Goal: Task Accomplishment & Management: Manage account settings

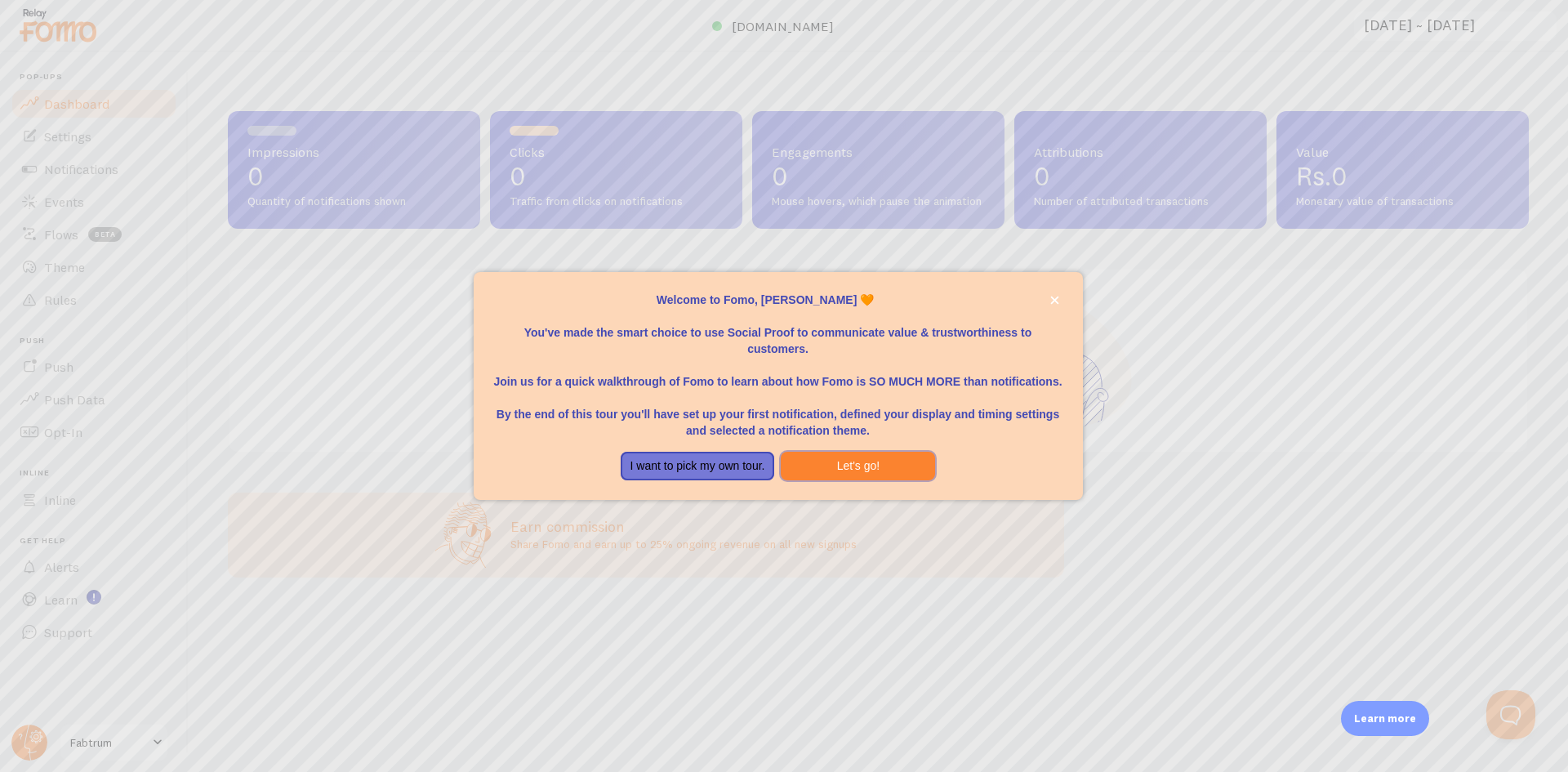
click at [899, 453] on button "Let's go!" at bounding box center [858, 466] width 155 height 30
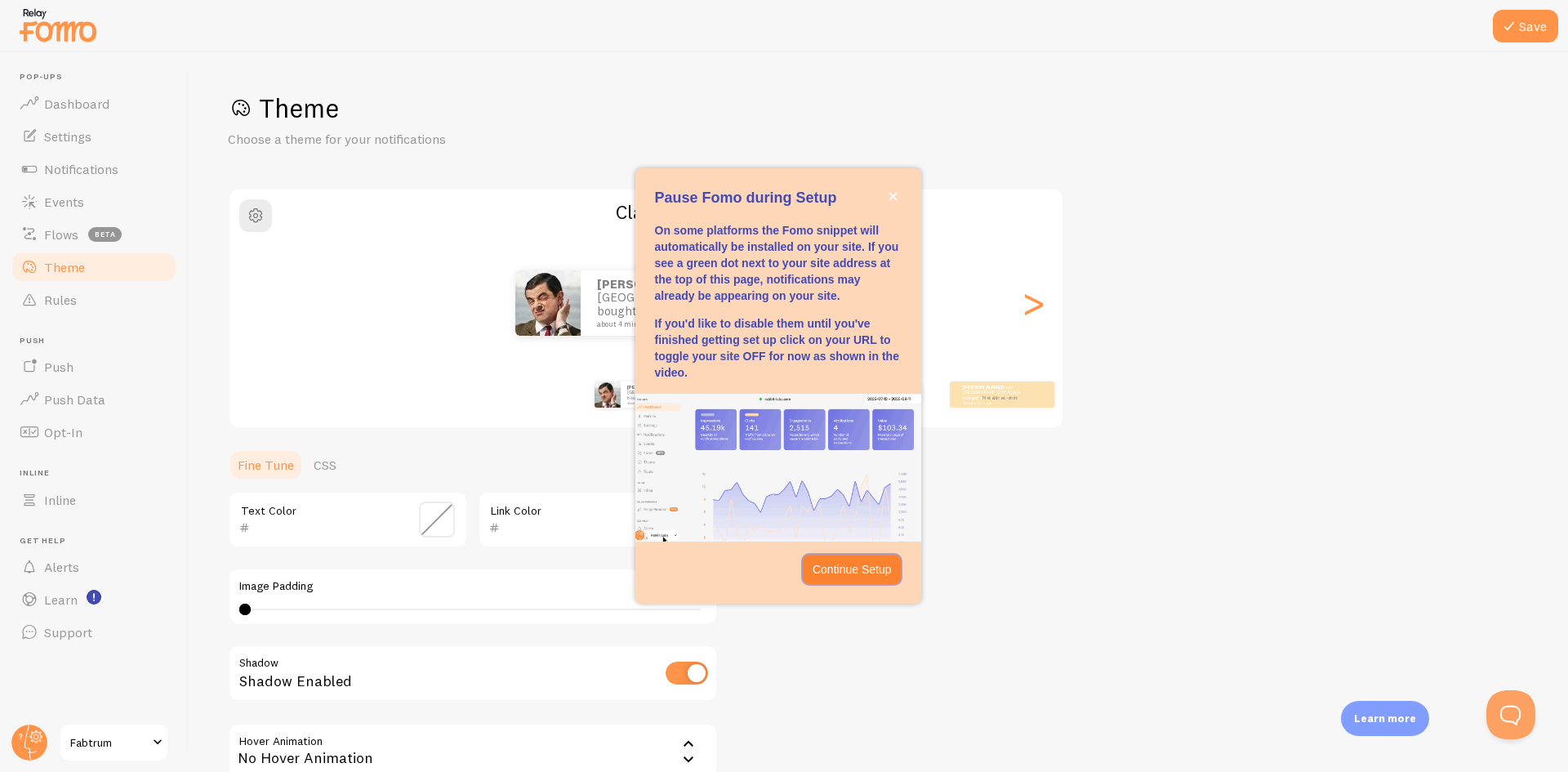
click at [863, 561] on p "Continue Setup" at bounding box center [852, 570] width 79 height 16
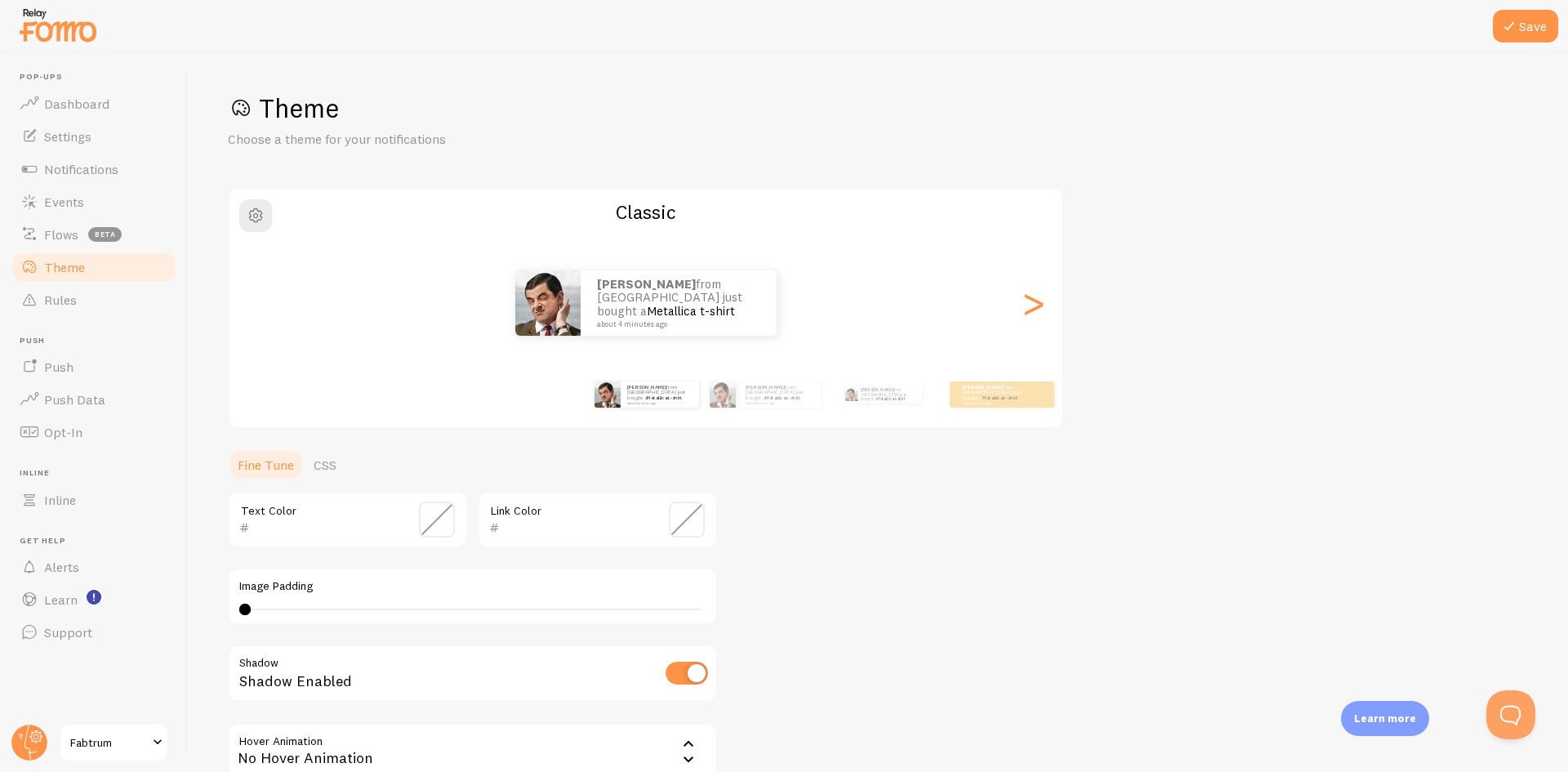
click at [35, 101] on span at bounding box center [30, 103] width 20 height 20
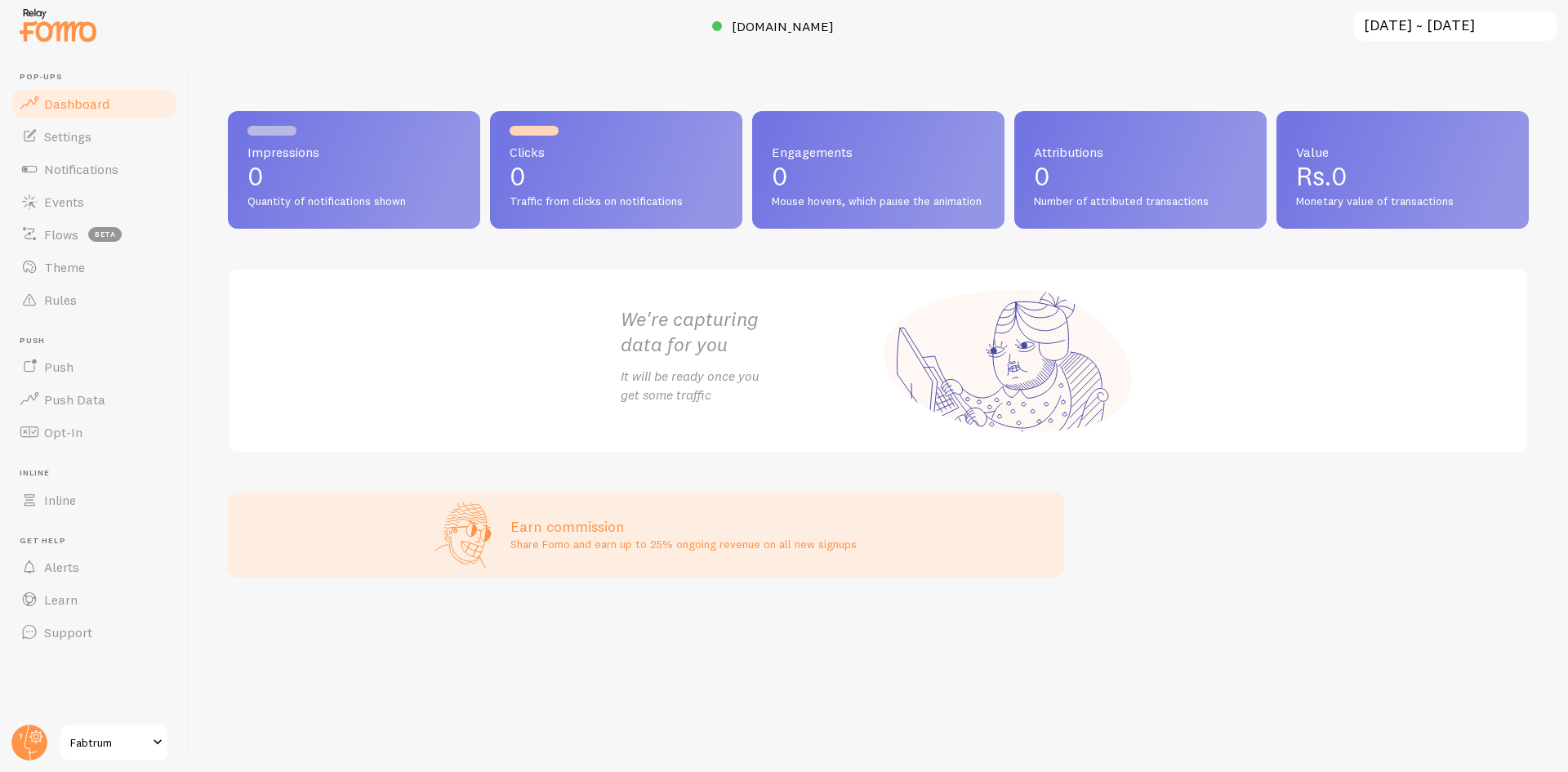
click at [111, 134] on link "Settings" at bounding box center [94, 136] width 168 height 32
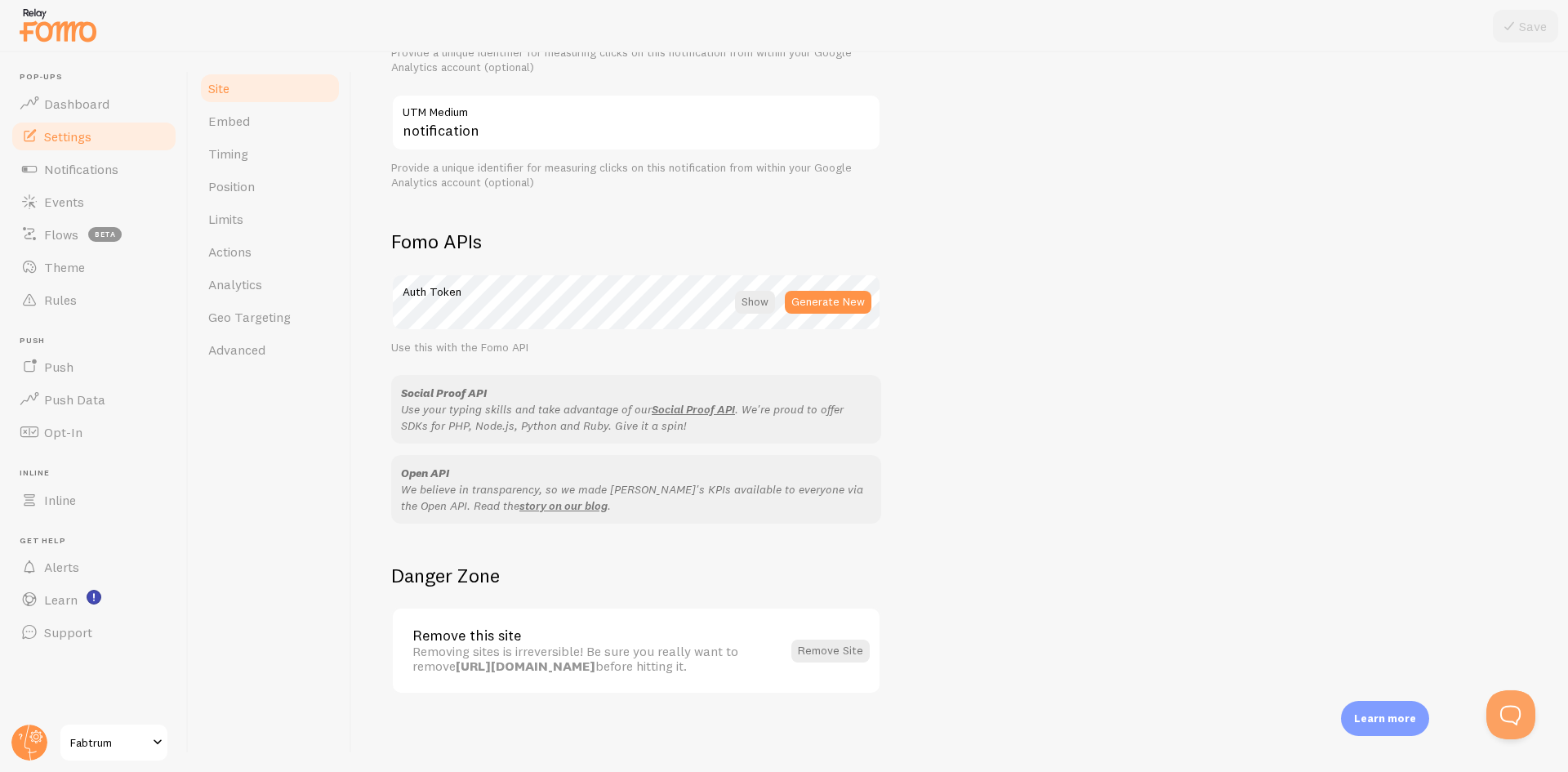
scroll to position [770, 0]
click at [128, 202] on link "Events" at bounding box center [94, 202] width 168 height 32
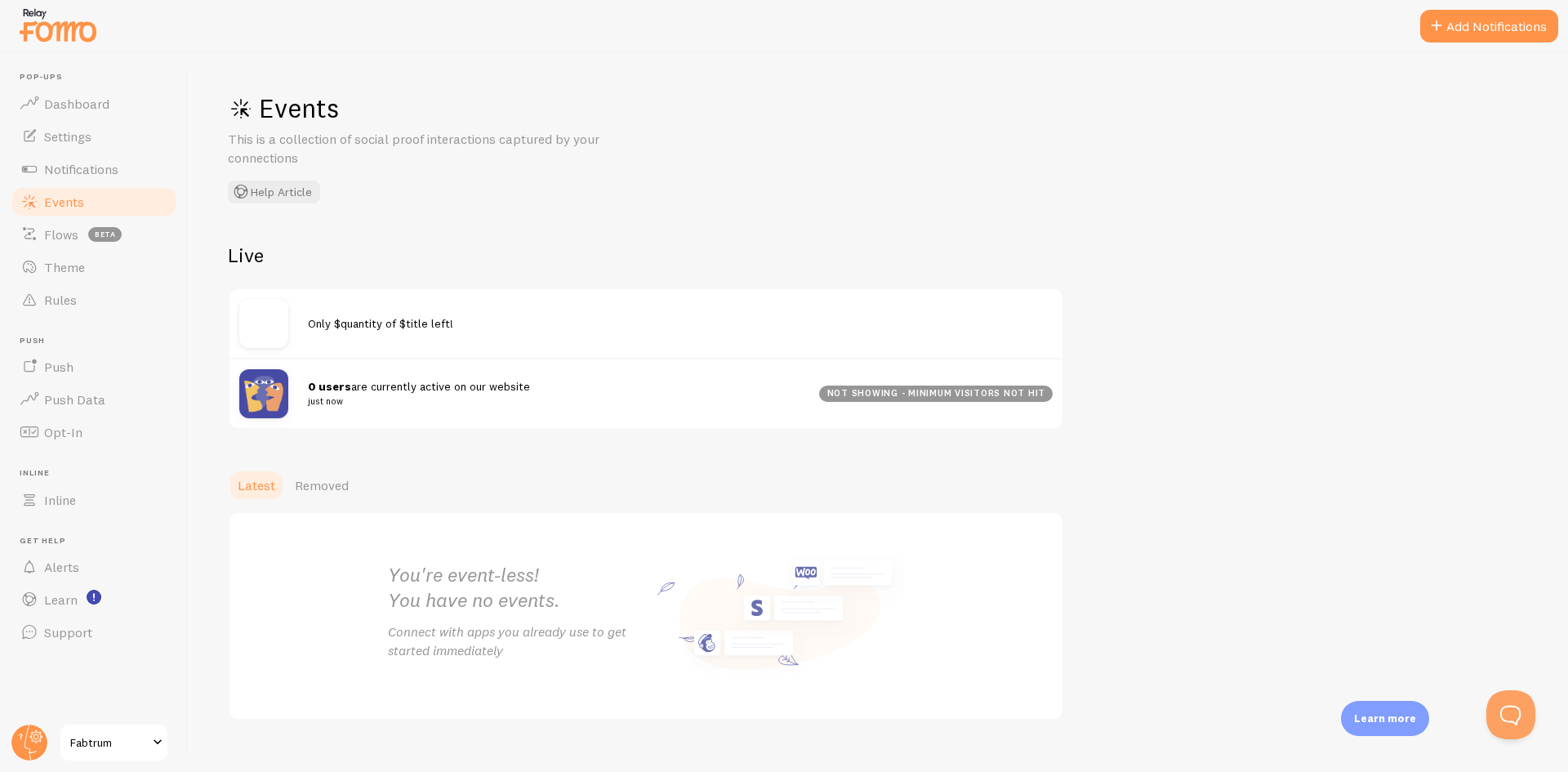
click at [132, 224] on link "Flows beta" at bounding box center [94, 234] width 168 height 32
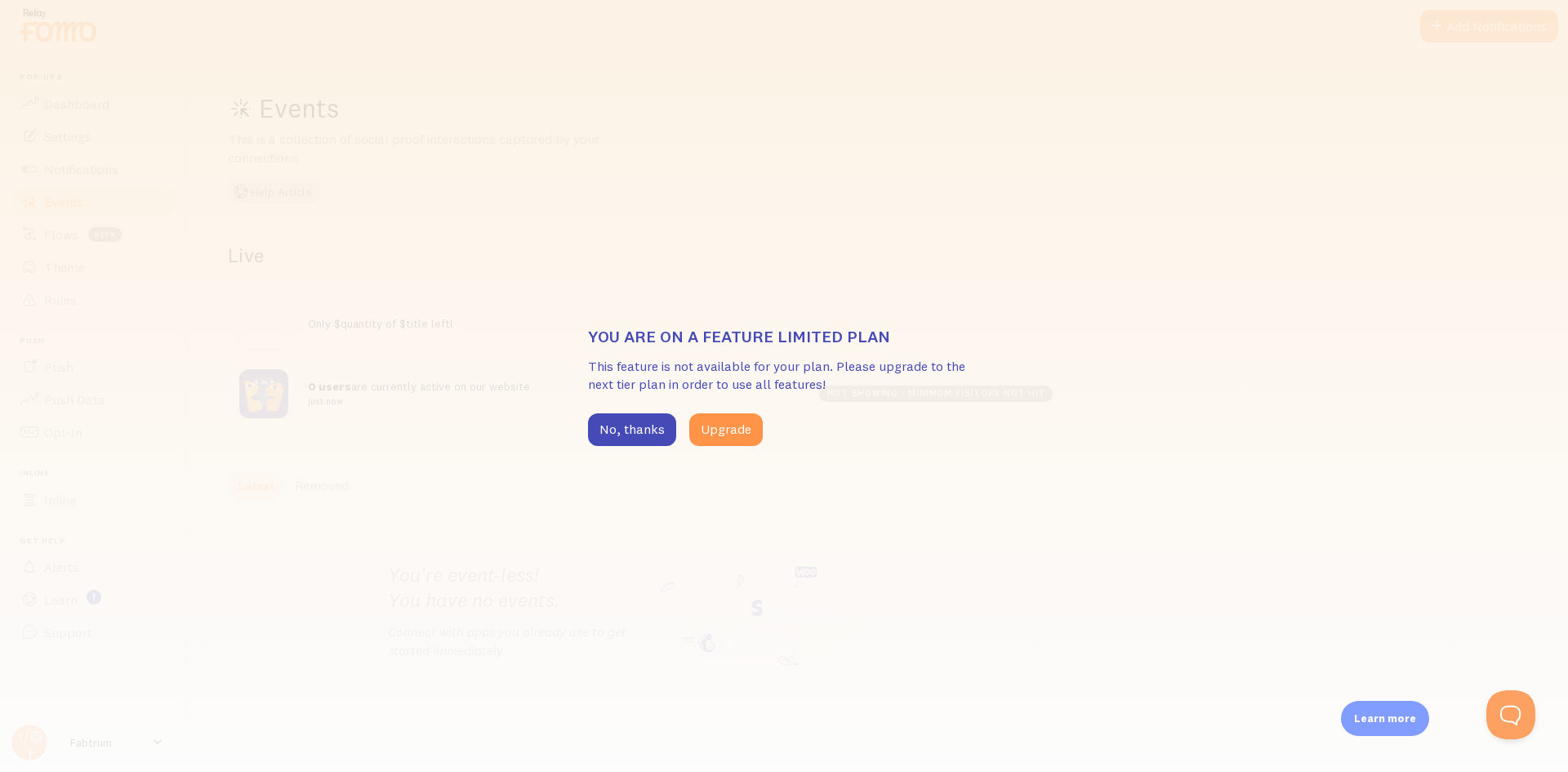
click at [627, 425] on button "No, thanks" at bounding box center [632, 429] width 88 height 32
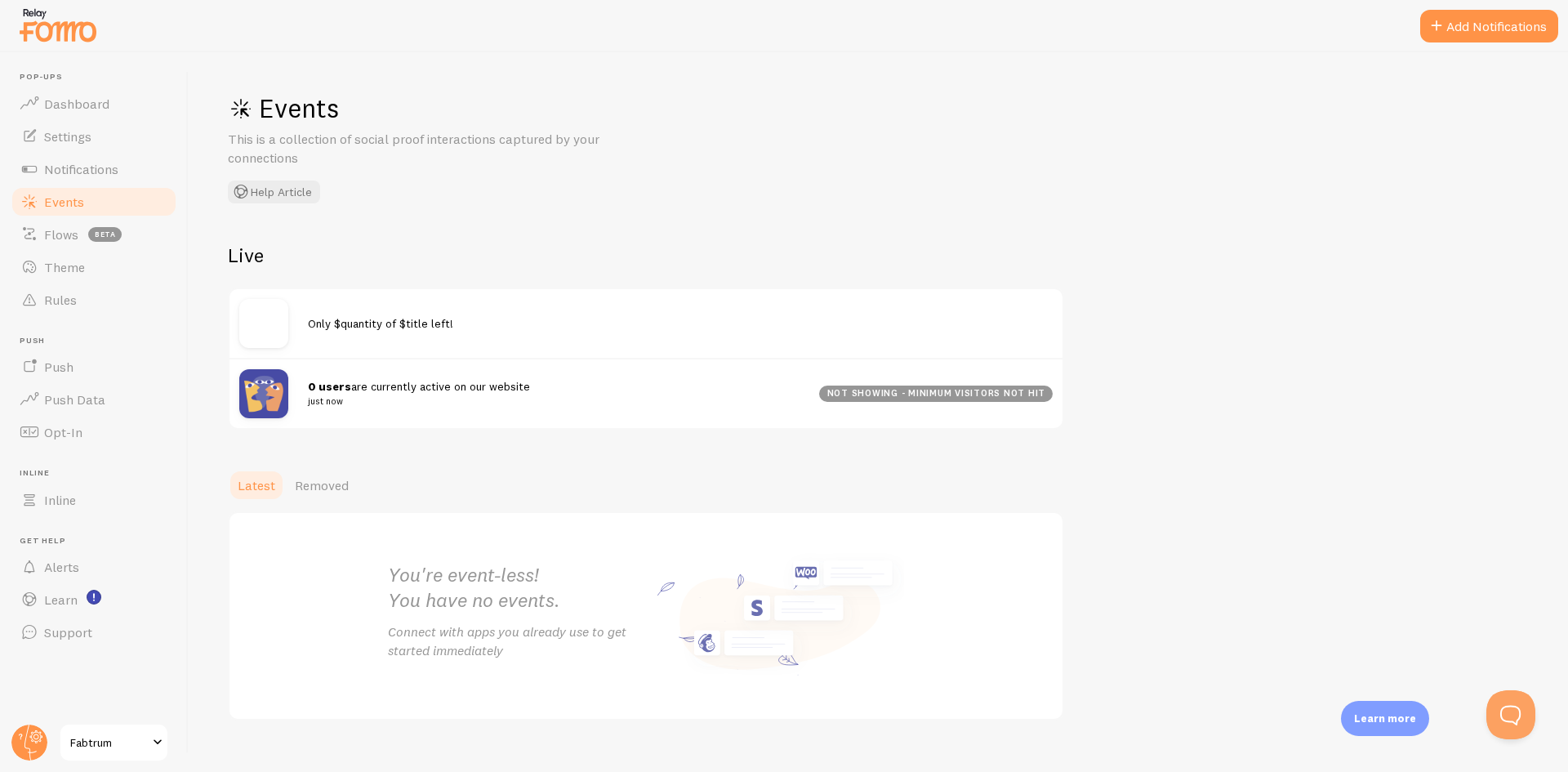
click at [153, 364] on link "Push" at bounding box center [94, 367] width 168 height 32
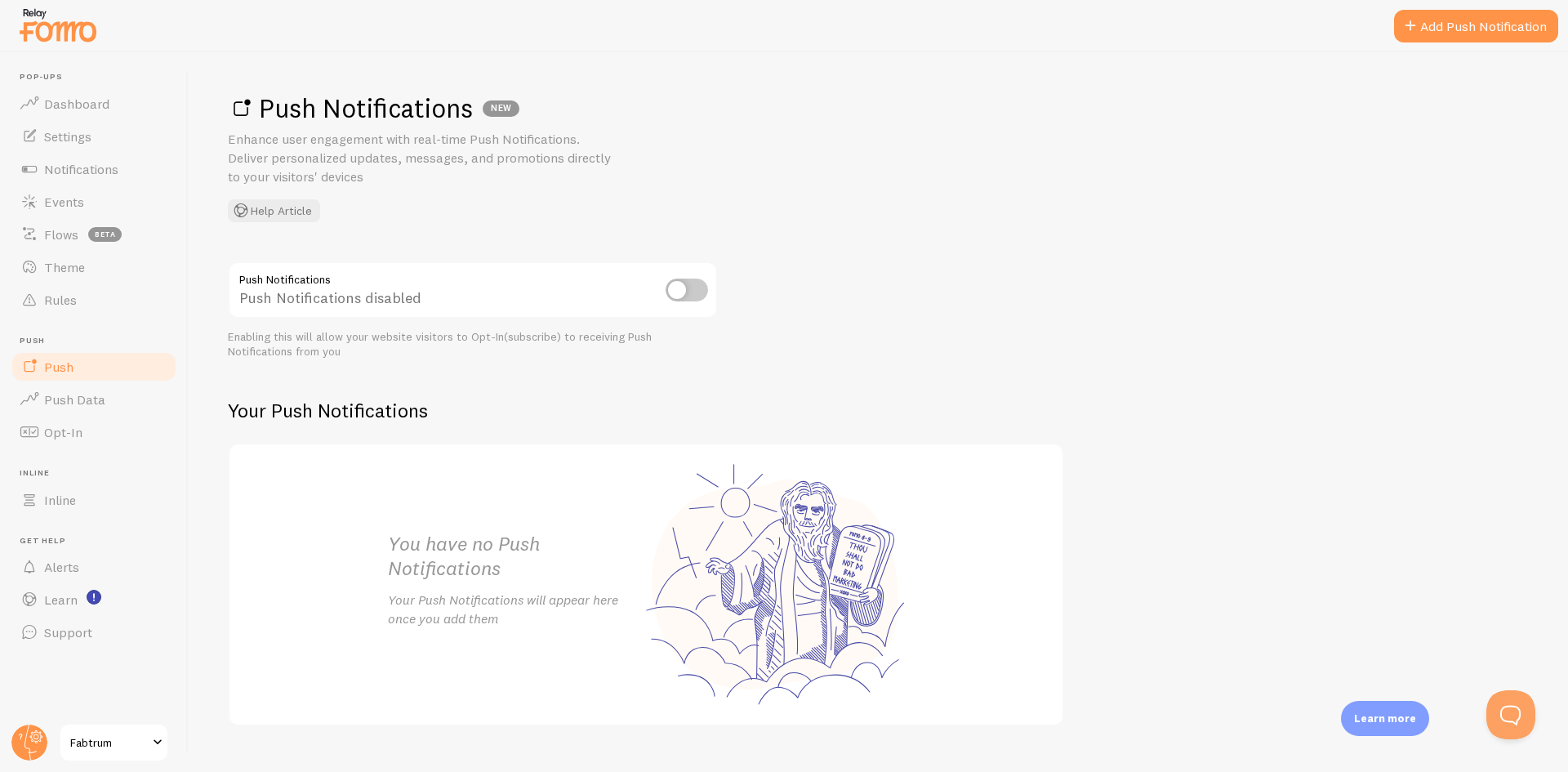
click at [139, 397] on link "Push Data" at bounding box center [94, 399] width 168 height 32
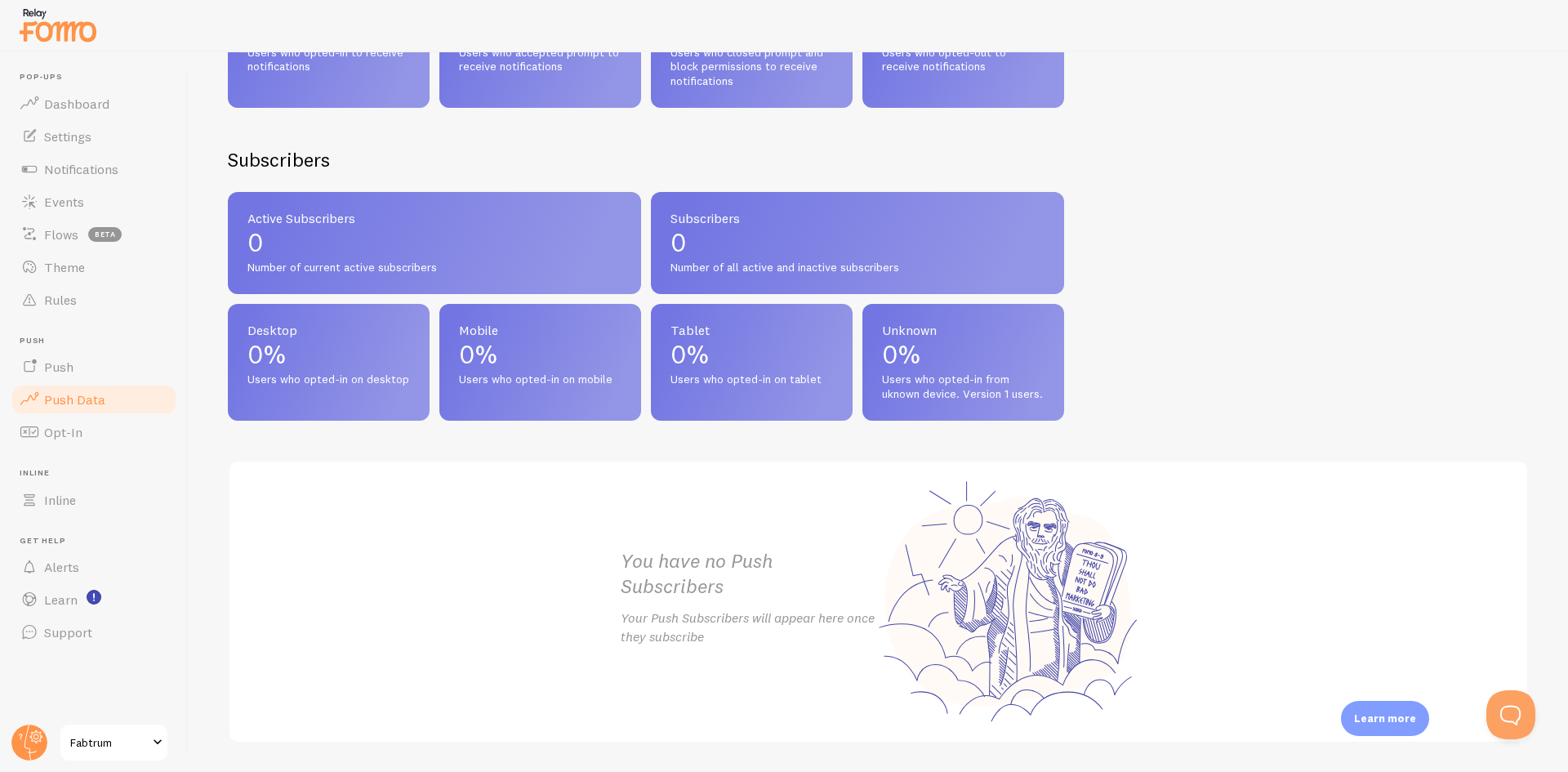
scroll to position [624, 0]
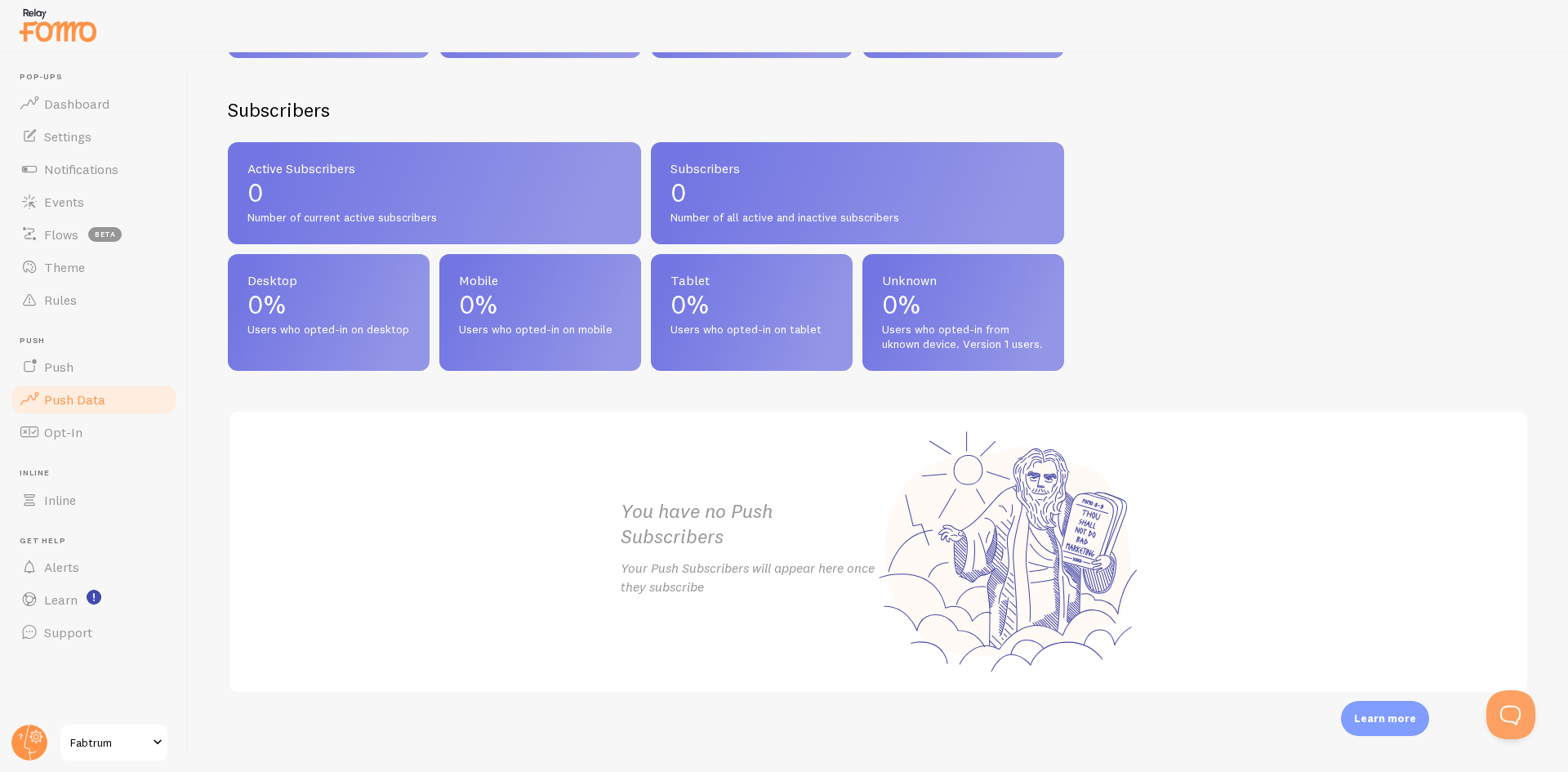
click at [111, 439] on link "Opt-In" at bounding box center [94, 432] width 168 height 32
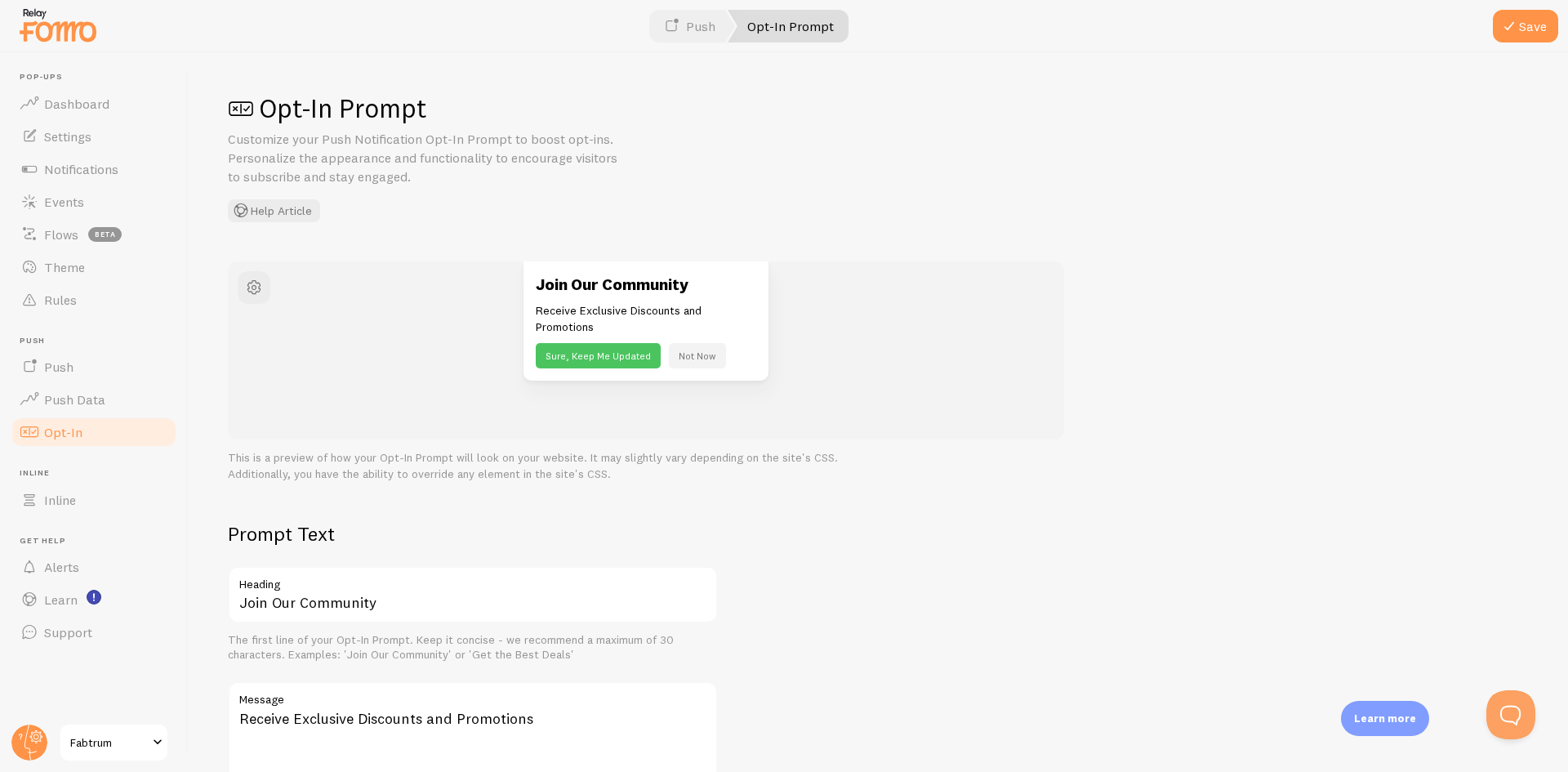
click at [90, 505] on link "Inline" at bounding box center [94, 500] width 168 height 32
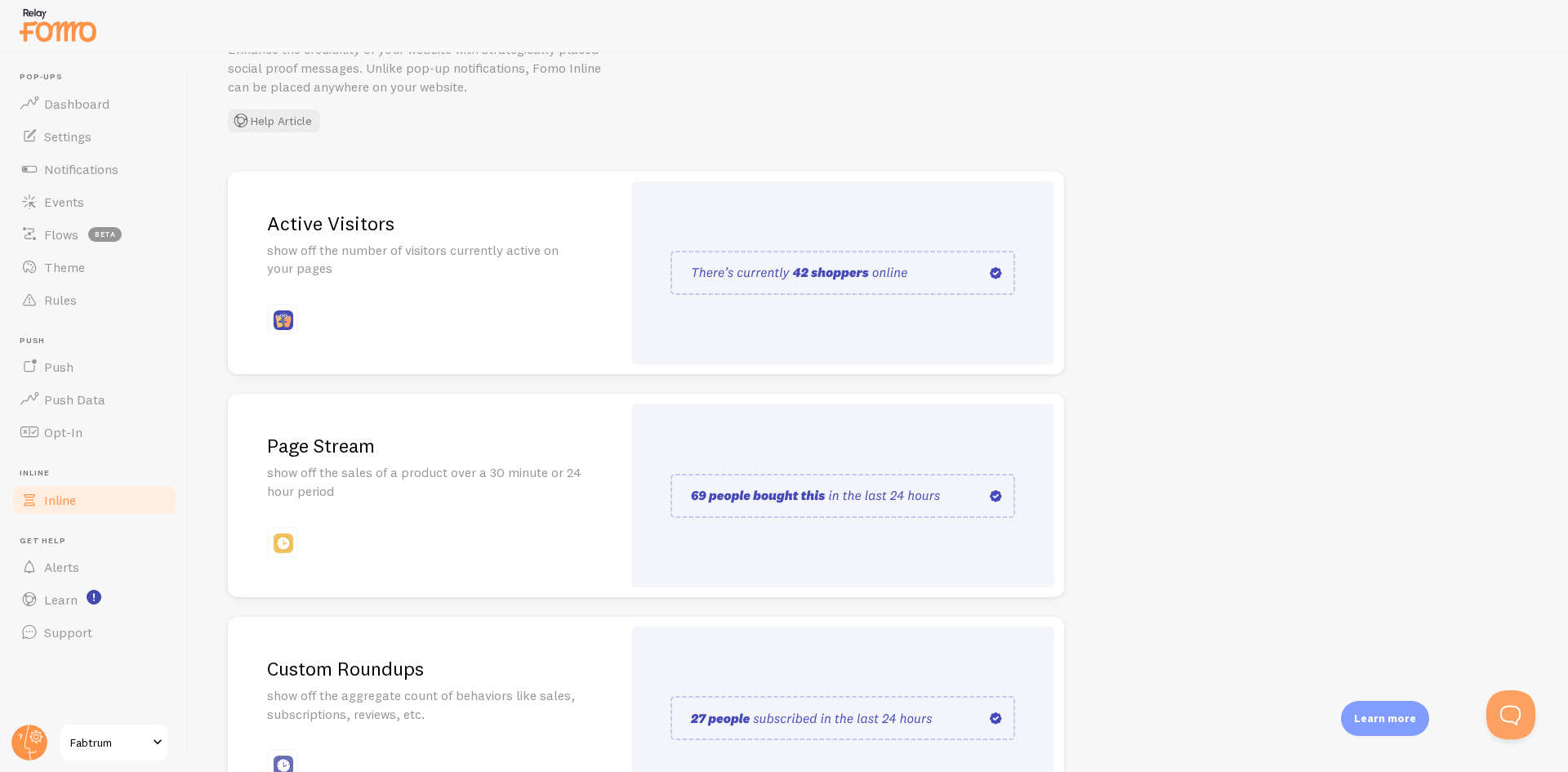
scroll to position [164, 0]
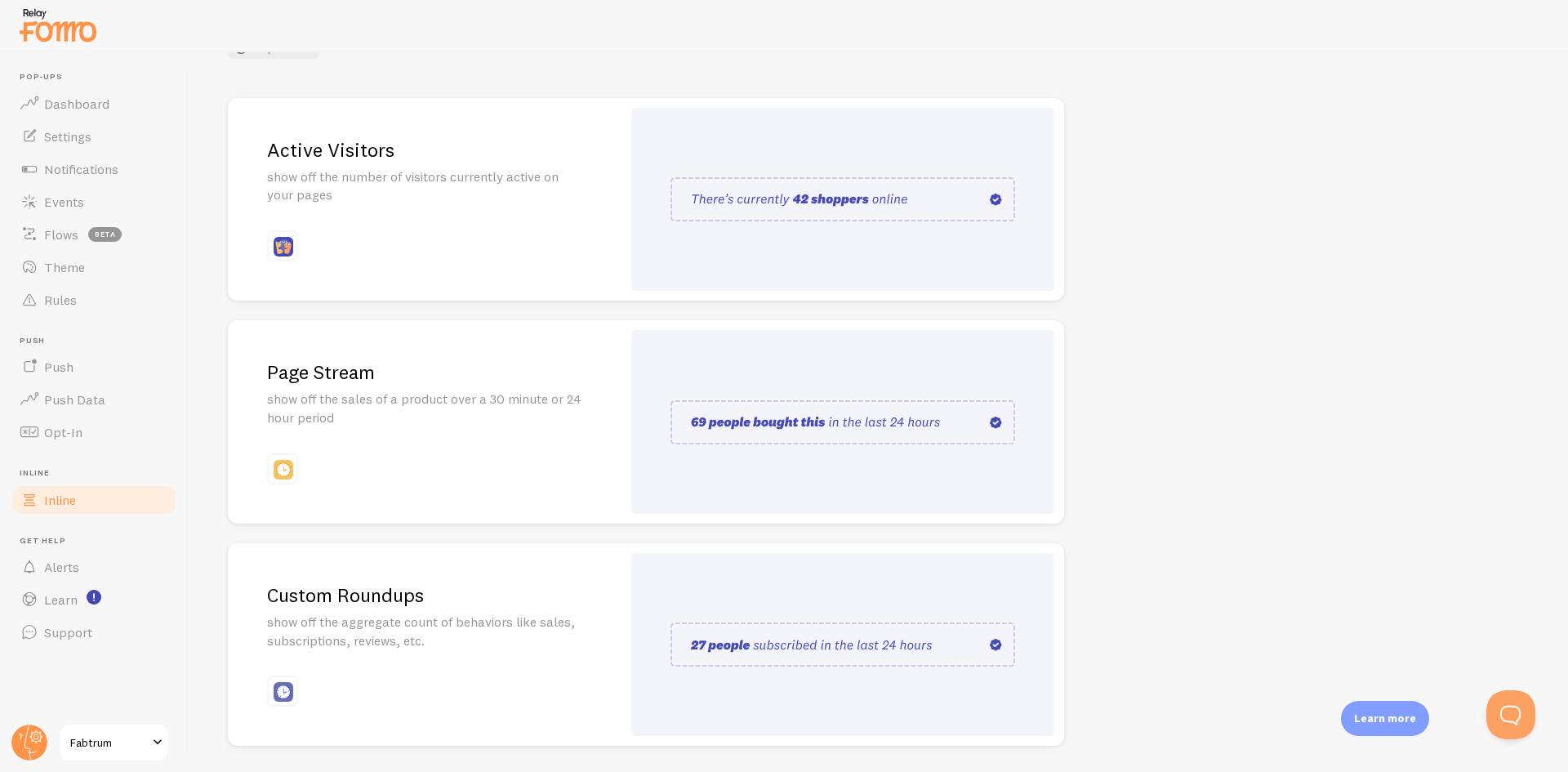
click at [493, 382] on h2 "Page Stream" at bounding box center [425, 373] width 315 height 25
click at [745, 379] on div at bounding box center [843, 422] width 423 height 184
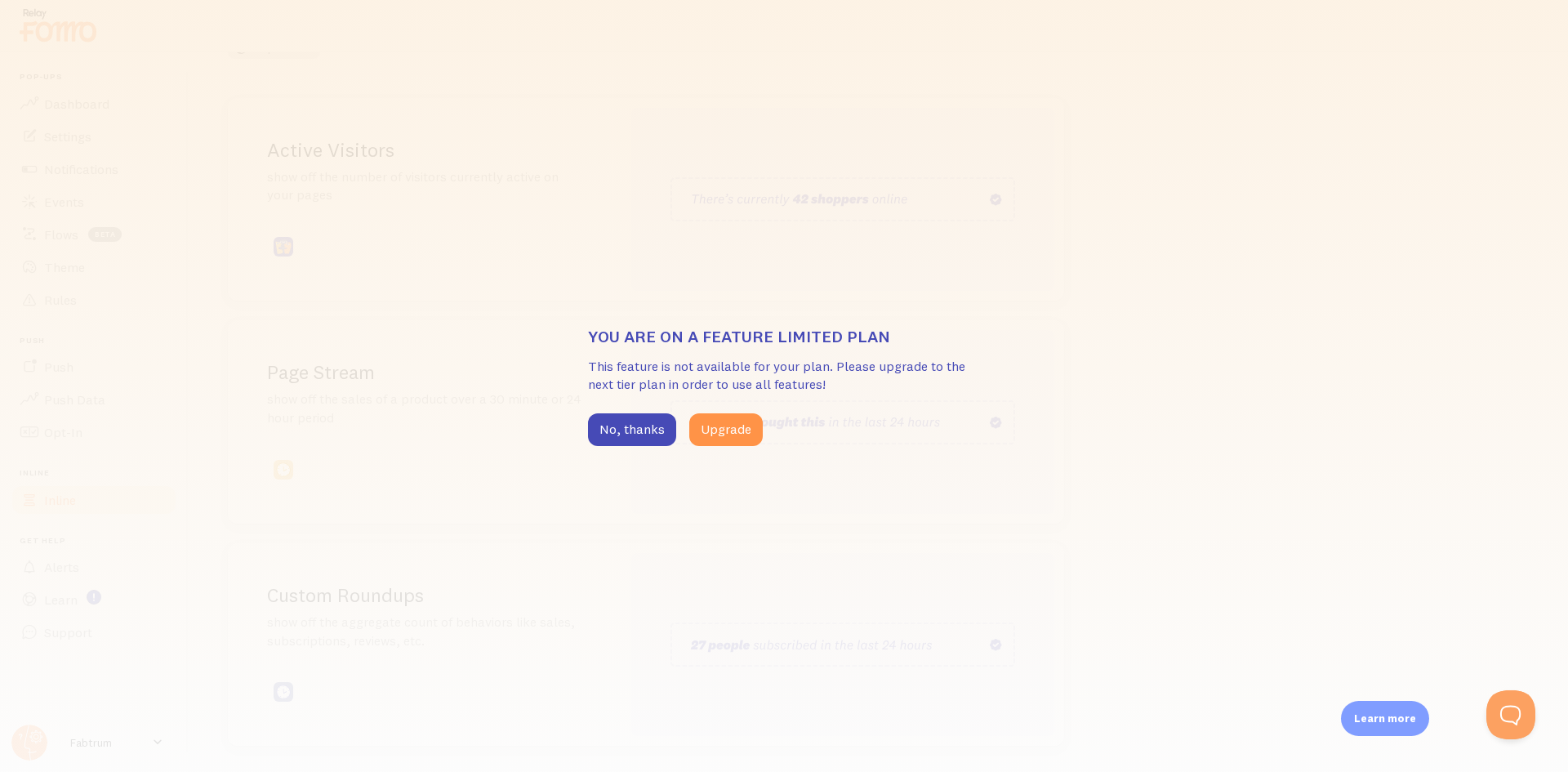
click at [917, 412] on div "You are on a feature limited plan This feature is not available for your plan. …" at bounding box center [784, 385] width 392 height 120
click at [613, 421] on button "No, thanks" at bounding box center [632, 429] width 88 height 32
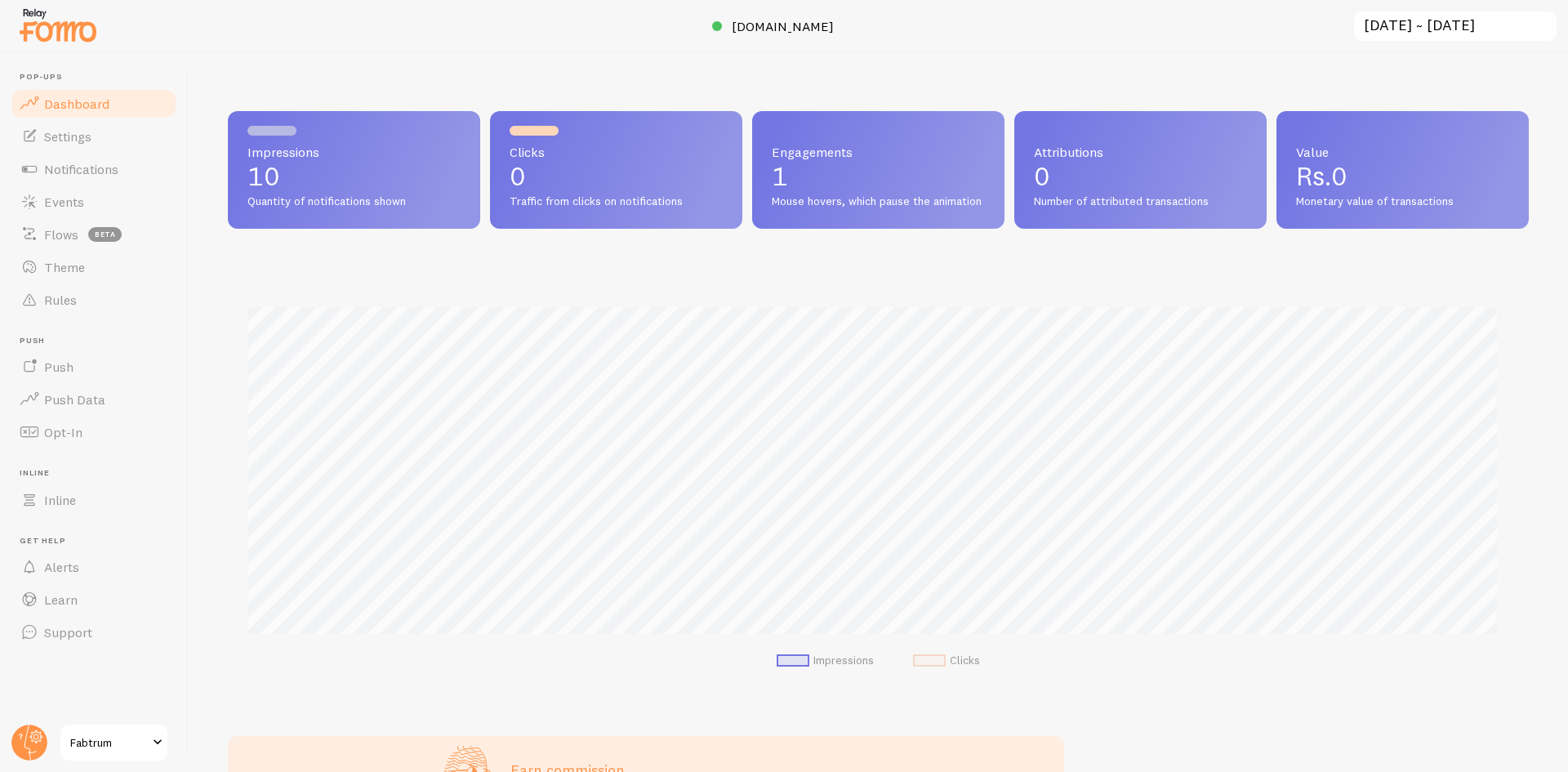
scroll to position [429, 1289]
click at [126, 732] on link "Fabtrum" at bounding box center [113, 743] width 111 height 40
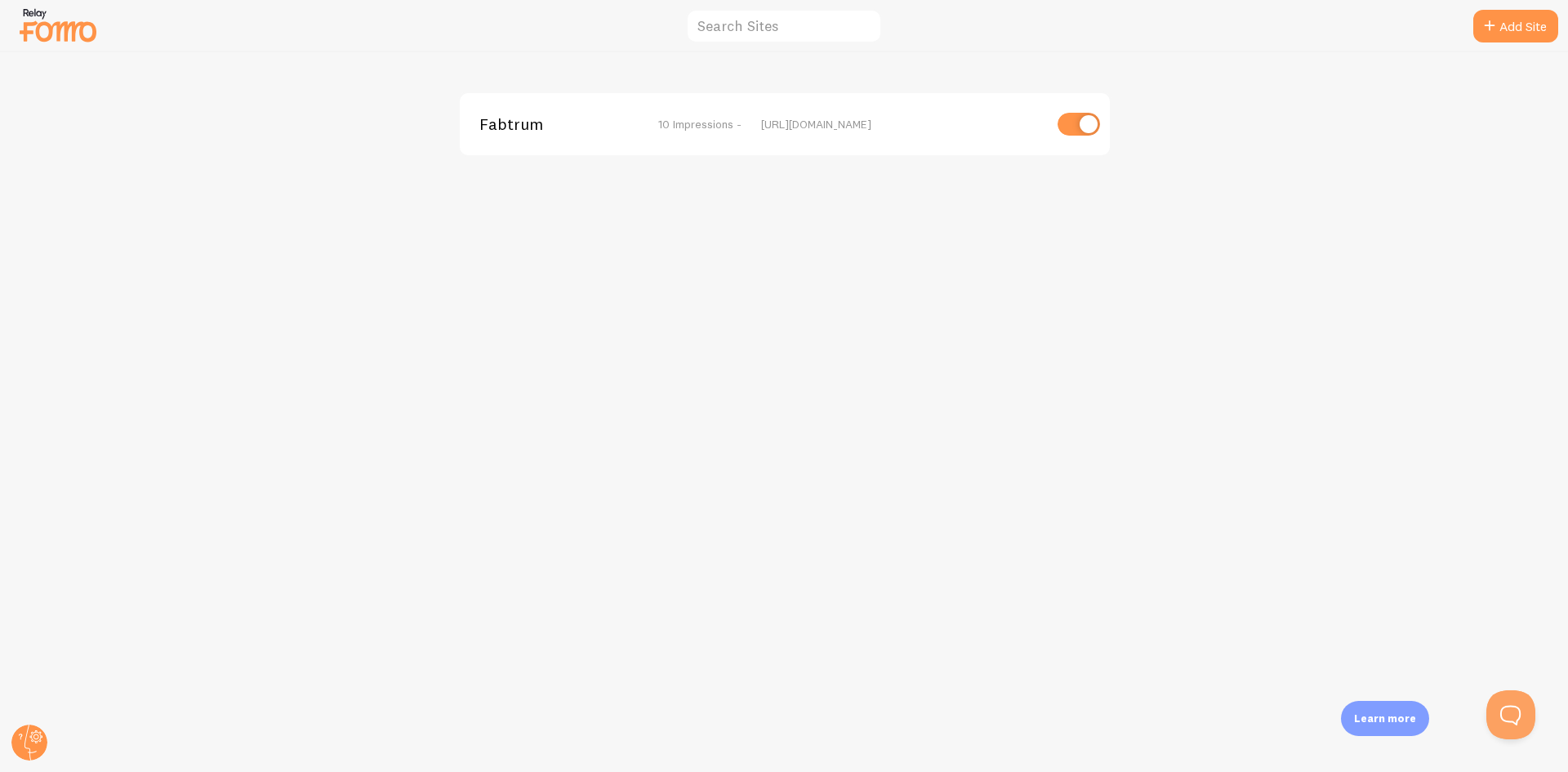
click at [1083, 127] on input "checkbox" at bounding box center [1079, 123] width 42 height 22
checkbox input "false"
